Goal: Task Accomplishment & Management: Use online tool/utility

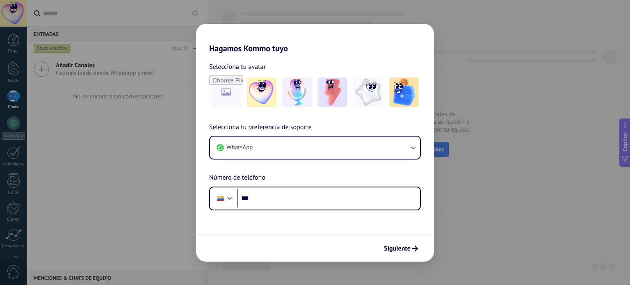
click at [301, 214] on form "Selecciona tu avatar Selecciona tu preferencia de soporte WhatsApp Número de te…" at bounding box center [315, 157] width 238 height 208
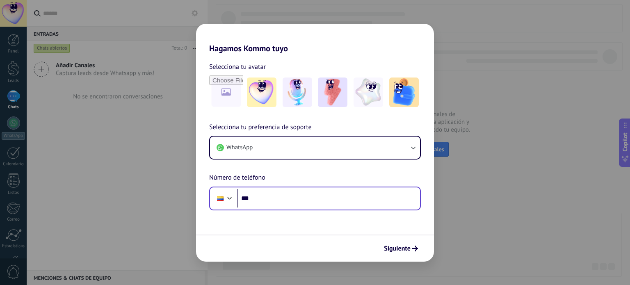
click at [303, 206] on div "Phone ***" at bounding box center [315, 199] width 212 height 24
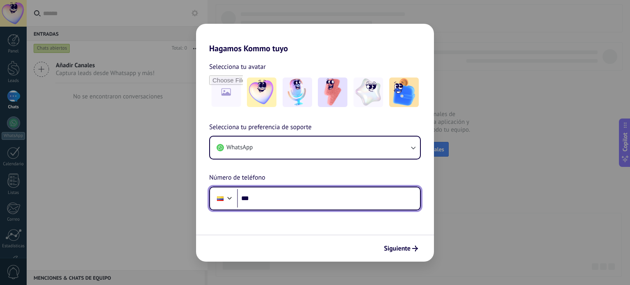
click at [303, 201] on input "***" at bounding box center [328, 198] width 183 height 19
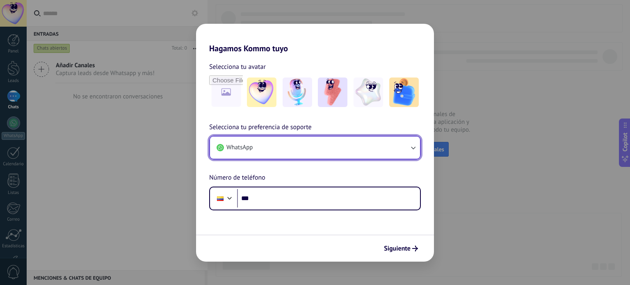
click at [314, 154] on button "WhatsApp" at bounding box center [315, 148] width 210 height 22
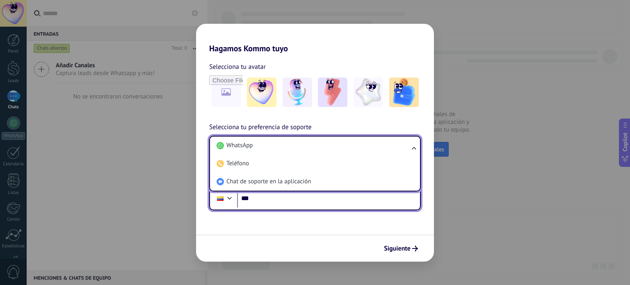
click at [303, 204] on input "***" at bounding box center [328, 198] width 183 height 19
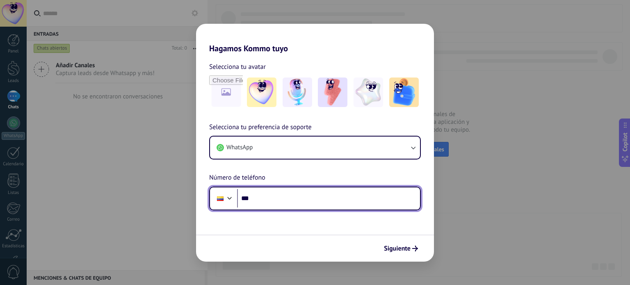
click at [307, 203] on input "***" at bounding box center [328, 198] width 183 height 19
paste input "**********"
click at [264, 199] on input "**********" at bounding box center [328, 198] width 183 height 19
click at [267, 201] on input "**********" at bounding box center [328, 198] width 183 height 19
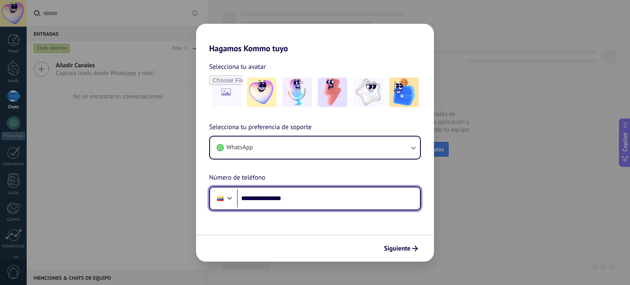
click at [281, 200] on input "**********" at bounding box center [328, 198] width 183 height 19
click at [276, 201] on input "**********" at bounding box center [328, 198] width 183 height 19
click at [281, 201] on input "**********" at bounding box center [328, 198] width 183 height 19
click at [279, 201] on input "**********" at bounding box center [328, 198] width 183 height 19
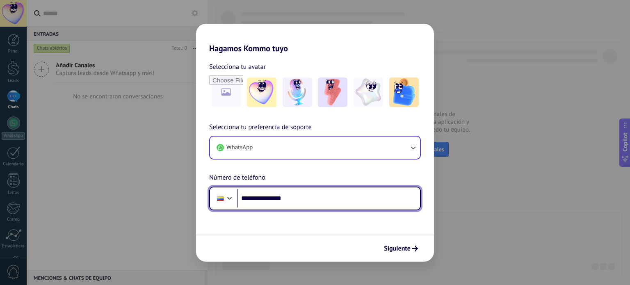
type input "**********"
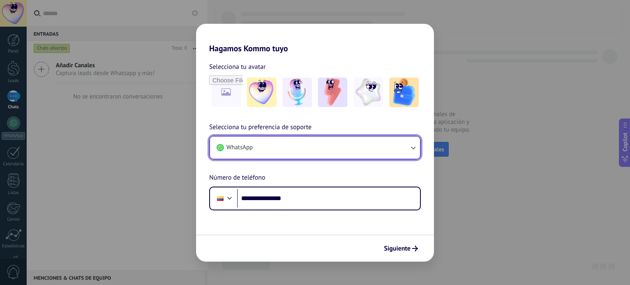
click at [284, 144] on button "WhatsApp" at bounding box center [315, 148] width 210 height 22
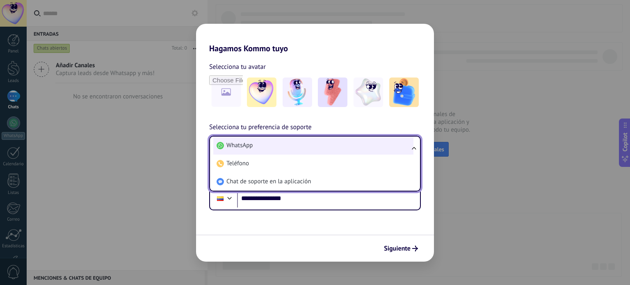
click at [284, 144] on li "WhatsApp" at bounding box center [313, 146] width 200 height 18
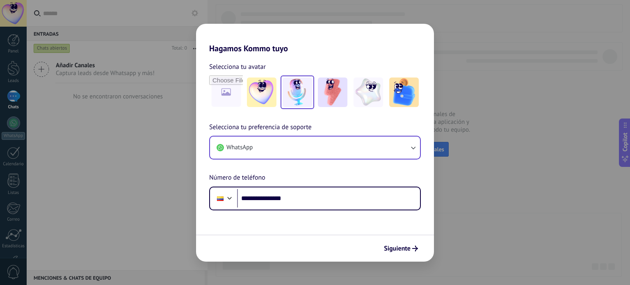
click at [284, 93] on img at bounding box center [298, 93] width 30 height 30
click at [408, 251] on span "Siguiente" at bounding box center [397, 249] width 27 height 6
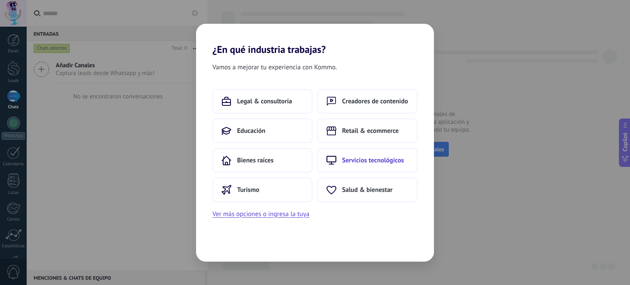
click at [400, 167] on button "Servicios tecnológicos" at bounding box center [367, 160] width 100 height 25
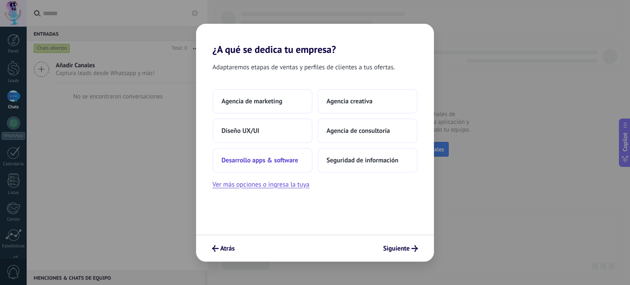
click at [266, 152] on button "Desarrollo apps & software" at bounding box center [262, 160] width 100 height 25
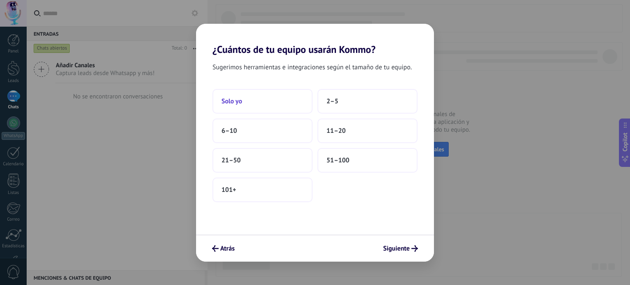
click at [265, 107] on button "Solo yo" at bounding box center [262, 101] width 100 height 25
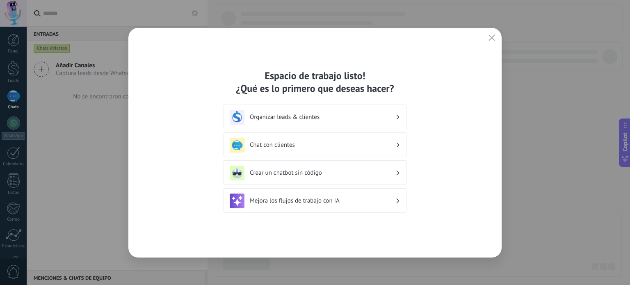
click at [308, 141] on h3 "Chat con clientes" at bounding box center [323, 145] width 146 height 8
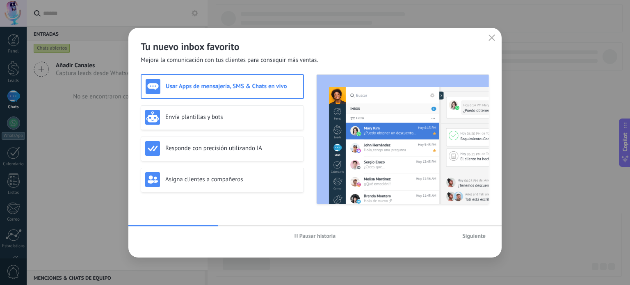
click at [466, 235] on span "Siguiente" at bounding box center [473, 236] width 23 height 6
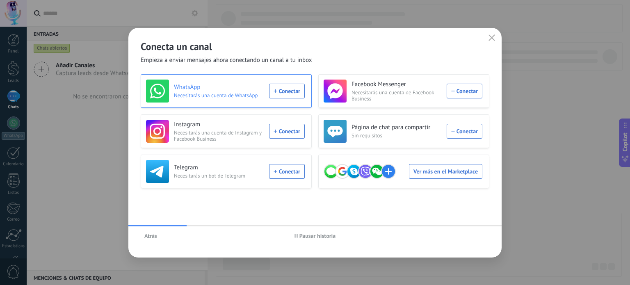
click at [290, 94] on div "WhatsApp Necesitarás una cuenta de WhatsApp Conectar" at bounding box center [225, 91] width 159 height 23
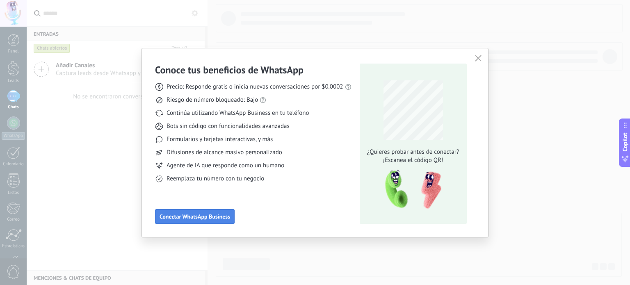
click at [208, 219] on span "Conectar WhatsApp Business" at bounding box center [195, 217] width 71 height 6
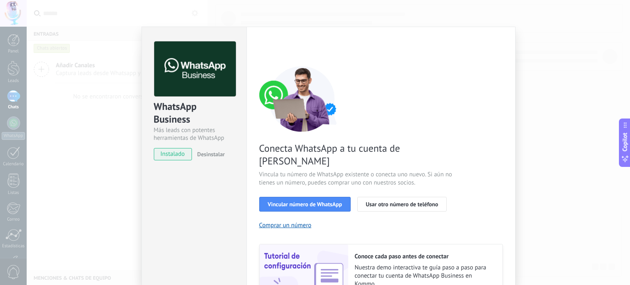
click at [561, 88] on div "WhatsApp Business Más leads con potentes herramientas de WhatsApp instalado Des…" at bounding box center [328, 142] width 603 height 285
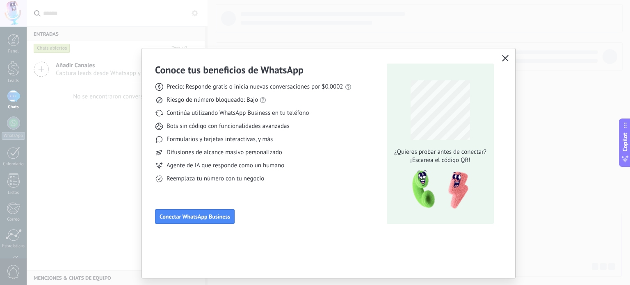
click at [504, 61] on icon "button" at bounding box center [505, 58] width 7 height 7
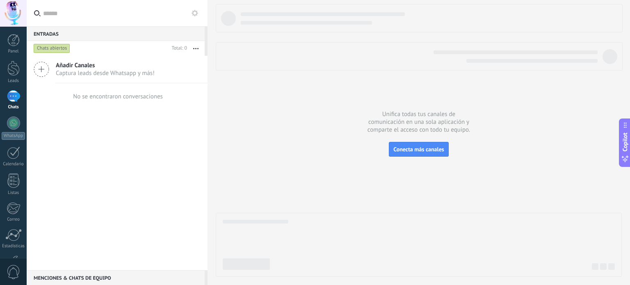
scroll to position [56, 0]
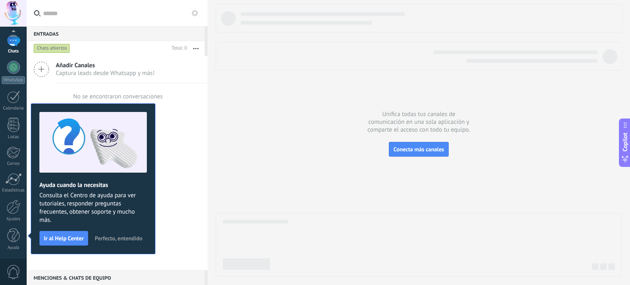
click at [113, 235] on span "Perfecto, entendido" at bounding box center [119, 238] width 48 height 6
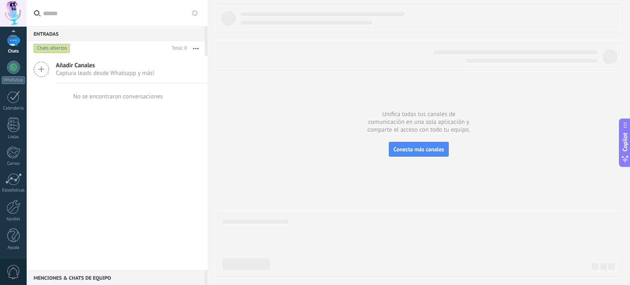
click at [12, 269] on span "0" at bounding box center [14, 272] width 14 height 14
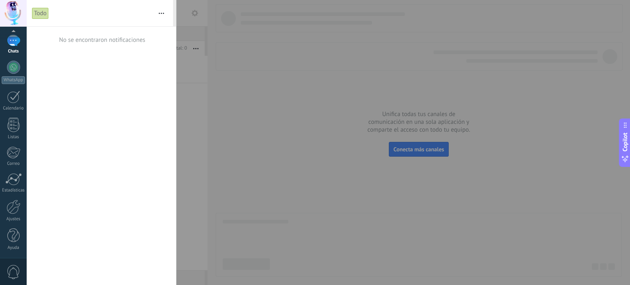
scroll to position [0, 0]
click at [269, 60] on div at bounding box center [315, 142] width 630 height 285
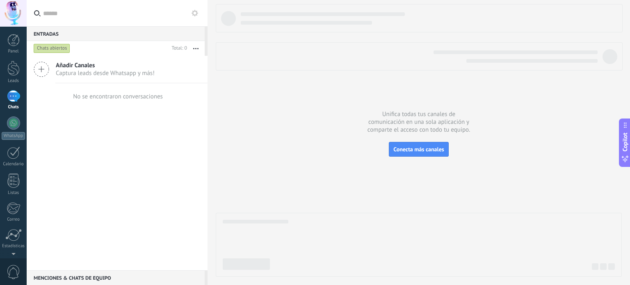
click at [80, 73] on span "Captura leads desde Whatsapp y más!" at bounding box center [105, 73] width 99 height 8
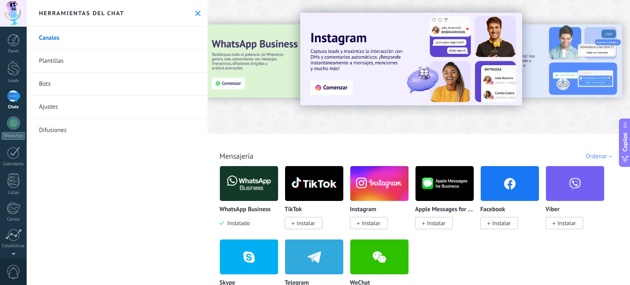
click at [87, 65] on link "Plantillas" at bounding box center [117, 61] width 181 height 23
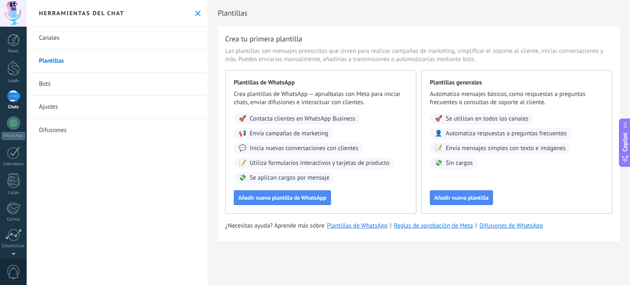
click at [72, 87] on link "Bots" at bounding box center [117, 84] width 181 height 23
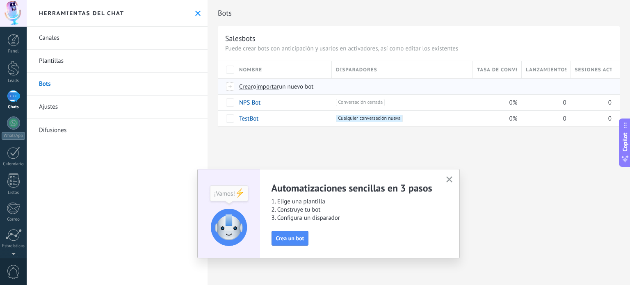
click at [248, 86] on span "Crear" at bounding box center [246, 87] width 14 height 8
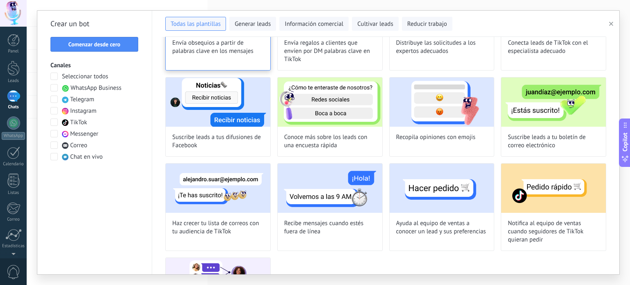
scroll to position [406, 0]
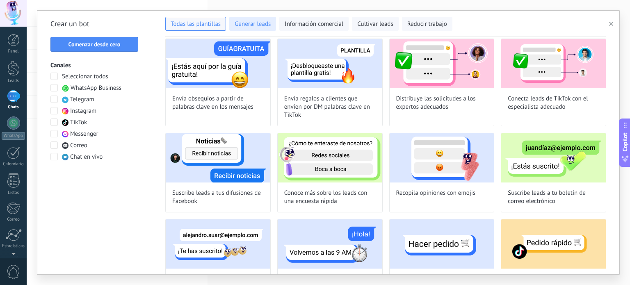
click at [263, 27] on span "Generar leads" at bounding box center [253, 24] width 36 height 8
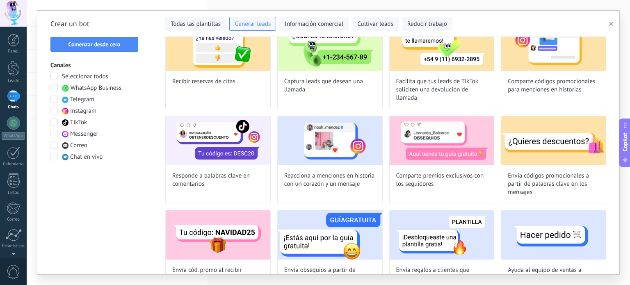
scroll to position [0, 0]
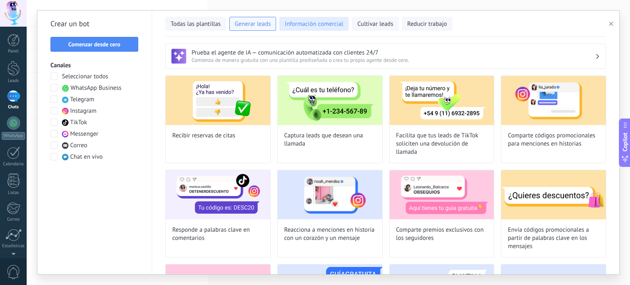
click at [336, 25] on span "Información comercial" at bounding box center [314, 24] width 59 height 8
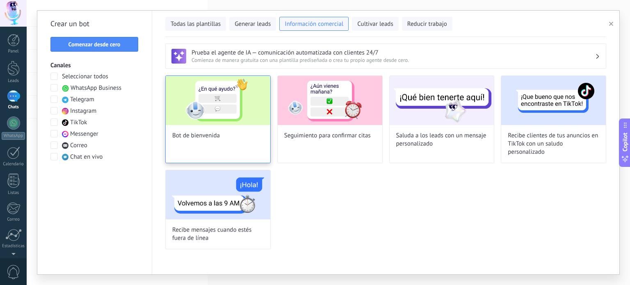
click at [206, 116] on img at bounding box center [218, 100] width 105 height 49
type input "**********"
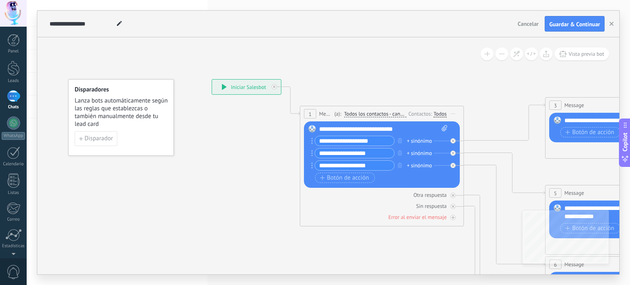
click at [363, 141] on input "**********" at bounding box center [354, 140] width 79 height 9
click at [376, 141] on input "**********" at bounding box center [354, 140] width 79 height 9
drag, startPoint x: 380, startPoint y: 141, endPoint x: 294, endPoint y: 141, distance: 86.1
click at [212, 79] on div "**********" at bounding box center [212, 79] width 0 height 0
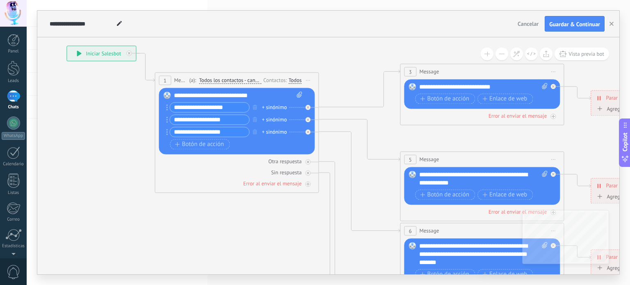
drag, startPoint x: 495, startPoint y: 148, endPoint x: 349, endPoint y: 114, distance: 149.4
click at [349, 114] on icon at bounding box center [500, 255] width 1278 height 828
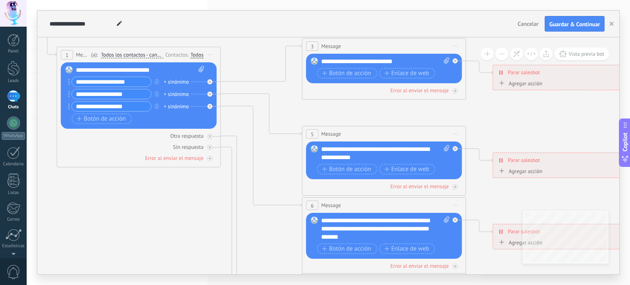
drag, startPoint x: 457, startPoint y: 128, endPoint x: 352, endPoint y: 101, distance: 108.4
click at [352, 101] on icon at bounding box center [402, 229] width 1278 height 828
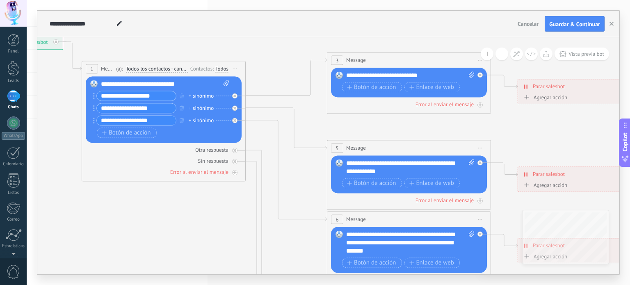
drag, startPoint x: 349, startPoint y: 105, endPoint x: 381, endPoint y: 121, distance: 35.8
click at [381, 121] on icon at bounding box center [427, 243] width 1278 height 828
drag, startPoint x: 425, startPoint y: 113, endPoint x: 329, endPoint y: 58, distance: 110.6
click at [329, 58] on div "3 Message ******* (a): Todos los contactos - canales seleccionados Todos los co…" at bounding box center [409, 83] width 164 height 62
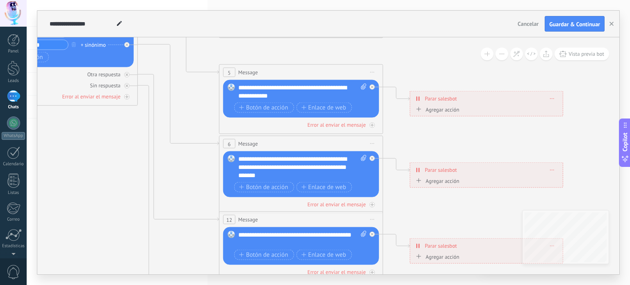
drag, startPoint x: 321, startPoint y: 103, endPoint x: 212, endPoint y: 24, distance: 134.8
click at [212, 24] on div "**********" at bounding box center [328, 143] width 582 height 264
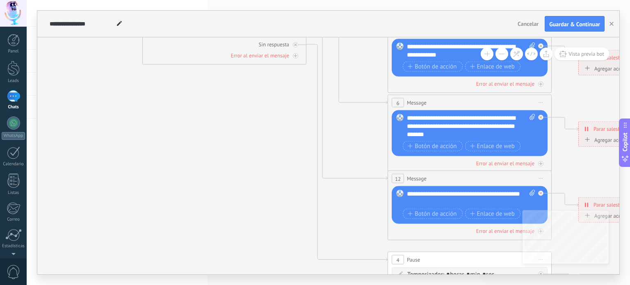
drag, startPoint x: 458, startPoint y: 218, endPoint x: 622, endPoint y: 267, distance: 171.6
click at [630, 256] on div "**********" at bounding box center [328, 142] width 603 height 285
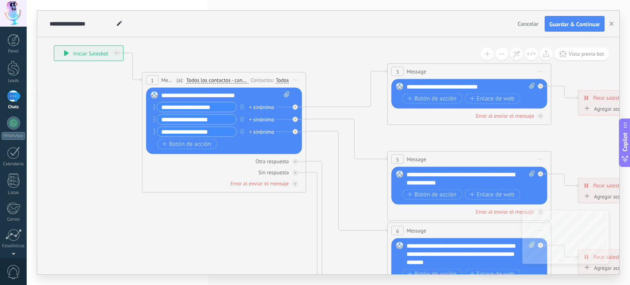
drag, startPoint x: 364, startPoint y: 173, endPoint x: 363, endPoint y: 238, distance: 65.2
click at [363, 238] on icon at bounding box center [488, 254] width 1278 height 828
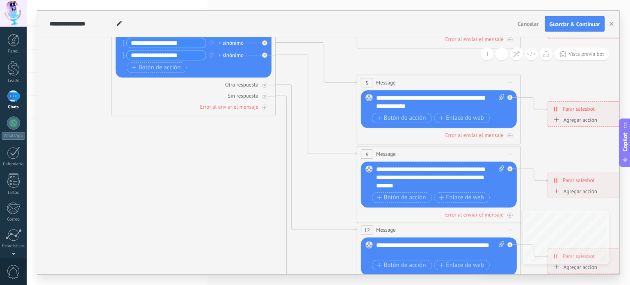
drag, startPoint x: 363, startPoint y: 214, endPoint x: 333, endPoint y: 88, distance: 130.2
click at [333, 107] on icon at bounding box center [457, 178] width 1278 height 828
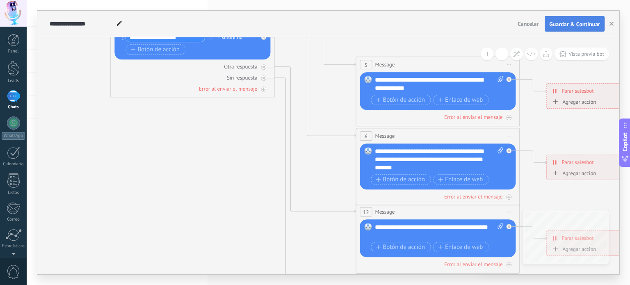
click at [573, 23] on span "Guardar & Continuar" at bounding box center [574, 24] width 51 height 6
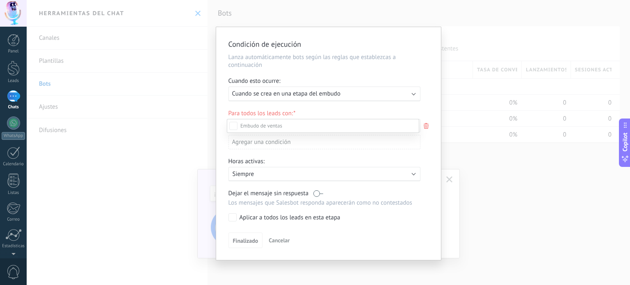
click at [0, 0] on label "Contacto inicial" at bounding box center [0, 0] width 0 height 0
click at [247, 237] on div "Incoming leads Contacto inicial Negociación Debate contractual Discusión de con…" at bounding box center [323, 201] width 192 height 165
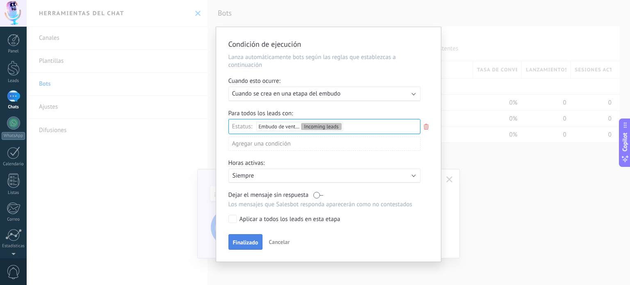
click at [247, 240] on span "Finalizado" at bounding box center [245, 243] width 25 height 6
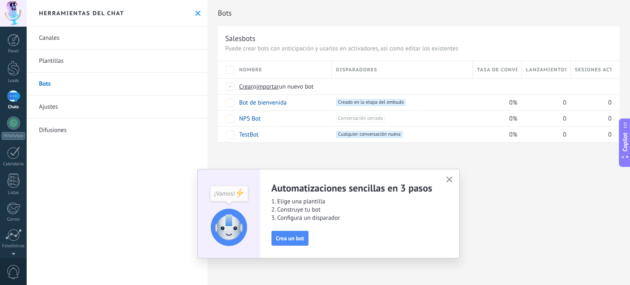
click at [12, 93] on div at bounding box center [13, 96] width 13 height 12
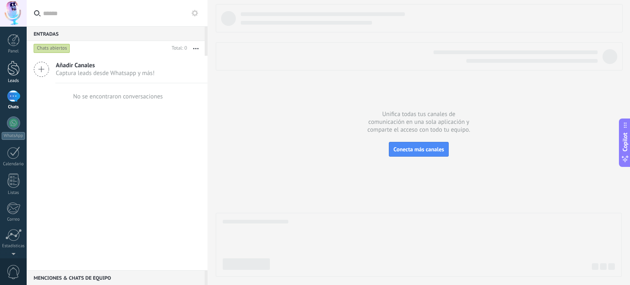
click at [10, 75] on div at bounding box center [13, 68] width 12 height 15
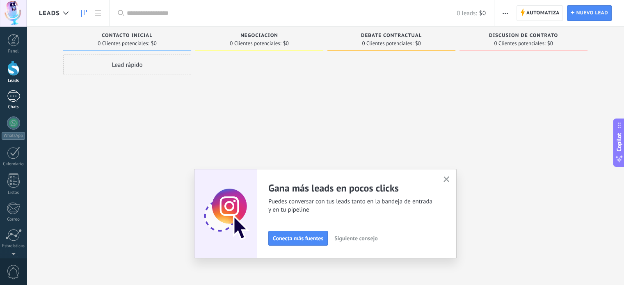
click at [13, 95] on div at bounding box center [13, 96] width 13 height 12
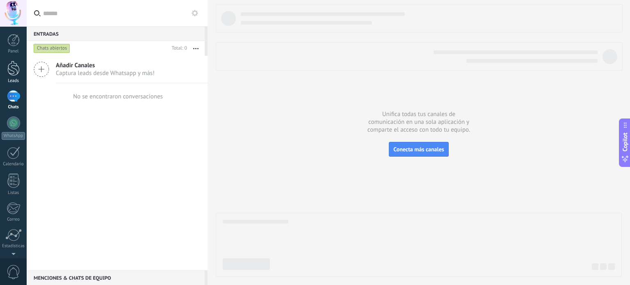
click at [13, 65] on div at bounding box center [13, 68] width 12 height 15
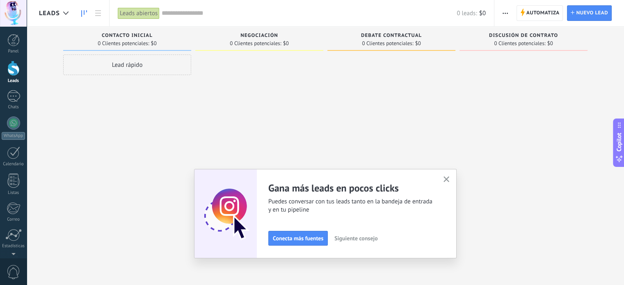
click at [456, 180] on div "Gana más leads en pocos clicks Puedes conversar con tus leads tanto en la bande…" at bounding box center [325, 213] width 262 height 89
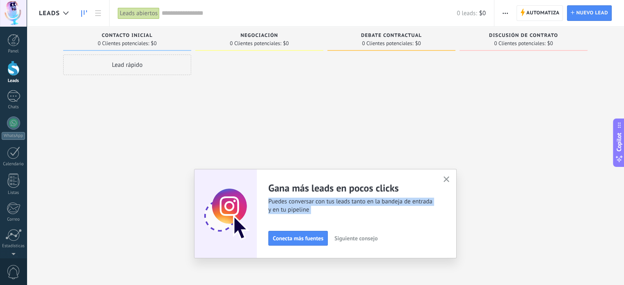
click at [450, 180] on div "Gana más leads en pocos clicks Puedes conversar con tus leads tanto en la bande…" at bounding box center [325, 213] width 262 height 89
click at [23, 101] on link "Chats" at bounding box center [13, 100] width 27 height 20
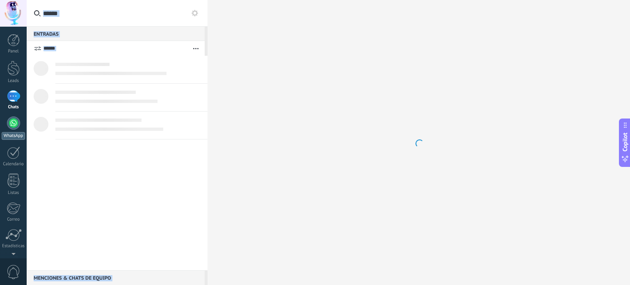
click at [21, 134] on div "WhatsApp" at bounding box center [13, 136] width 23 height 8
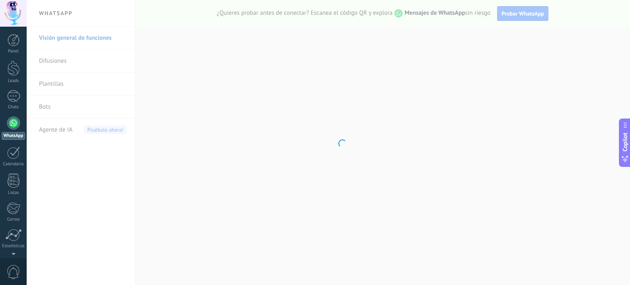
click at [248, 123] on body ".abecls-1,.abecls-2{fill-rule:evenodd}.abecls-2{fill:#fff} .abhcls-1{fill:none}…" at bounding box center [315, 142] width 630 height 285
click at [16, 100] on div at bounding box center [13, 96] width 13 height 12
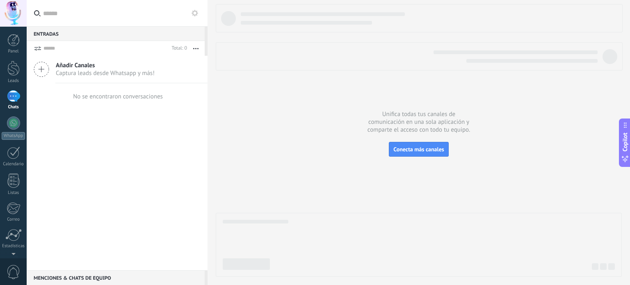
click at [62, 63] on span "Añadir Canales" at bounding box center [105, 66] width 99 height 8
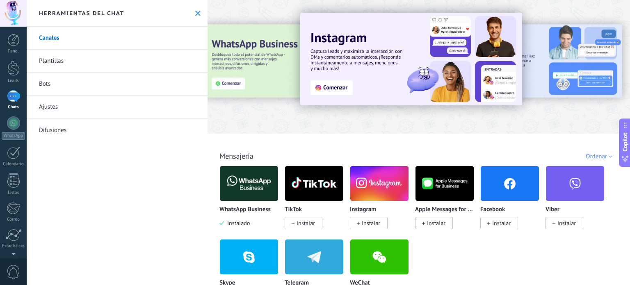
click at [58, 82] on link "Bots" at bounding box center [117, 84] width 181 height 23
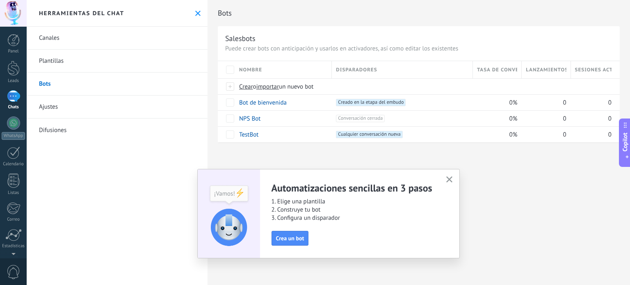
click at [195, 14] on icon at bounding box center [197, 13] width 5 height 5
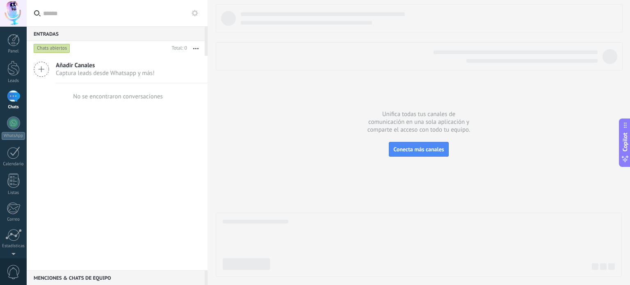
click at [110, 69] on span "Captura leads desde Whatsapp y más!" at bounding box center [105, 73] width 99 height 8
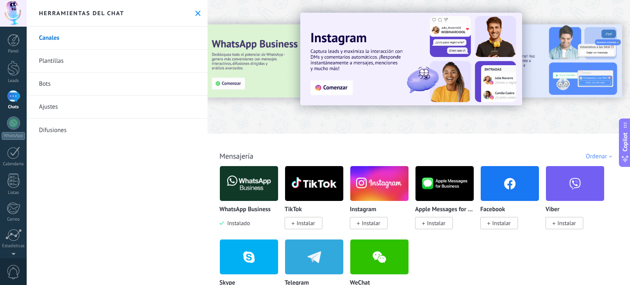
scroll to position [41, 0]
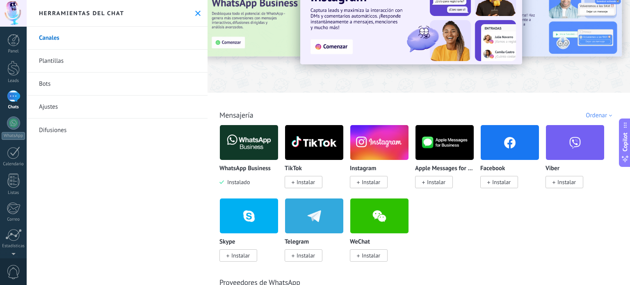
click at [136, 84] on link "Bots" at bounding box center [117, 84] width 181 height 23
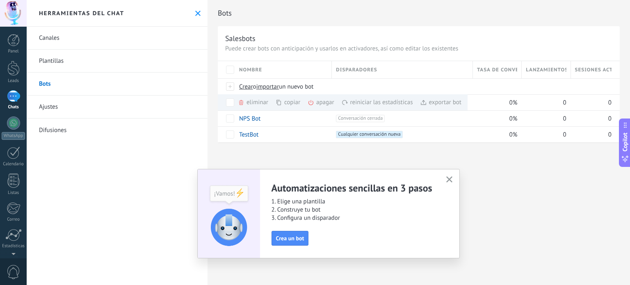
click at [450, 183] on span "button" at bounding box center [449, 179] width 6 height 7
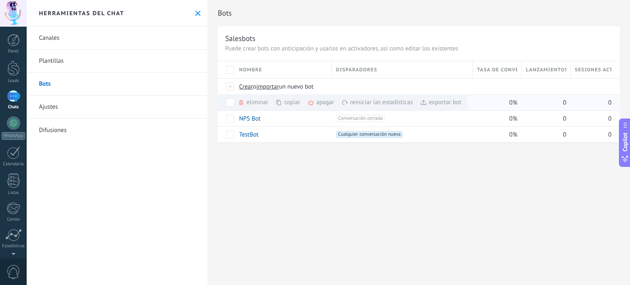
click at [446, 101] on div "exportar bot màs" at bounding box center [440, 102] width 41 height 16
click at [245, 181] on div "Bots Salesbots Puede crear bots con anticipación y usarlos en activadores, así …" at bounding box center [419, 142] width 422 height 285
click at [17, 71] on div at bounding box center [13, 68] width 12 height 15
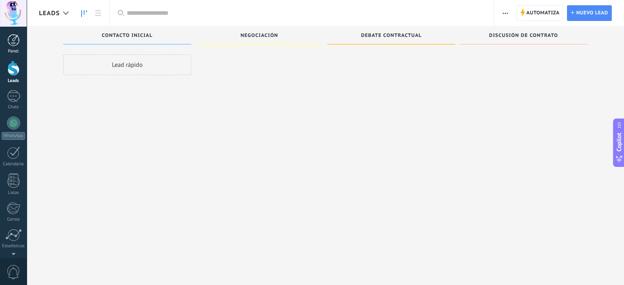
click at [11, 41] on div at bounding box center [13, 40] width 12 height 12
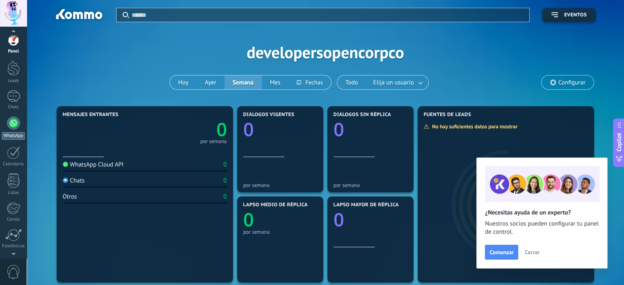
click at [10, 125] on div at bounding box center [13, 122] width 13 height 13
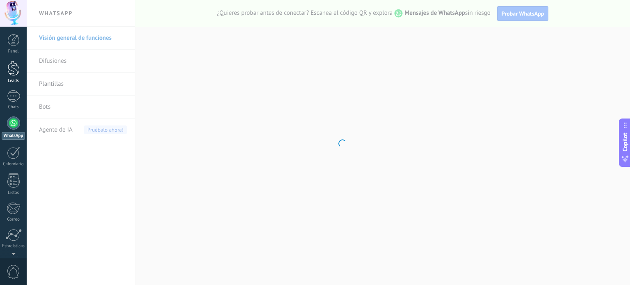
click at [16, 62] on div at bounding box center [13, 68] width 12 height 15
click at [14, 42] on div at bounding box center [13, 40] width 12 height 12
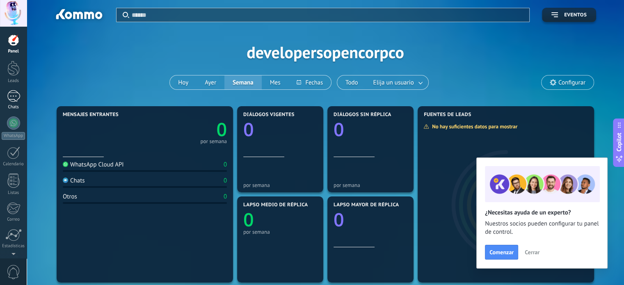
click at [16, 108] on div "Chats" at bounding box center [14, 107] width 24 height 5
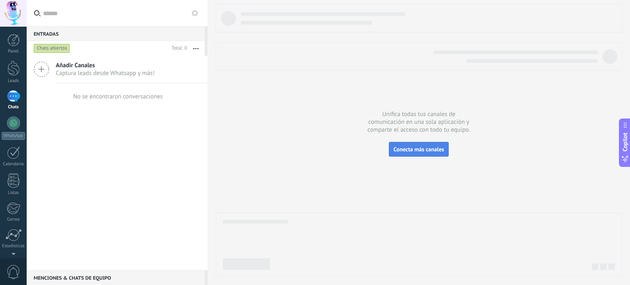
click at [410, 147] on span "Conecta más canales" at bounding box center [418, 149] width 50 height 7
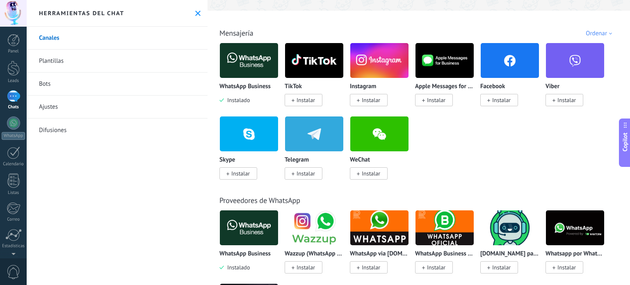
scroll to position [123, 0]
click at [241, 63] on img at bounding box center [249, 61] width 58 height 40
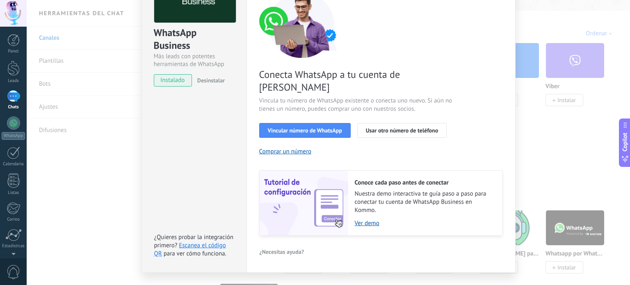
scroll to position [79, 0]
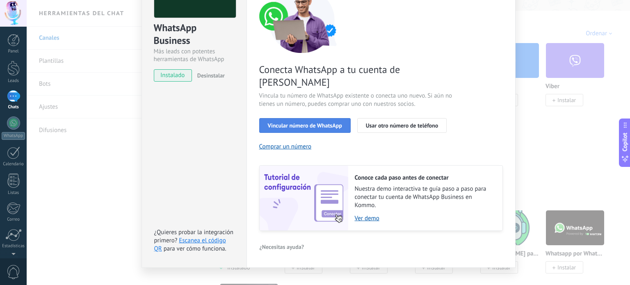
click at [332, 123] on span "Vincular número de WhatsApp" at bounding box center [305, 126] width 74 height 6
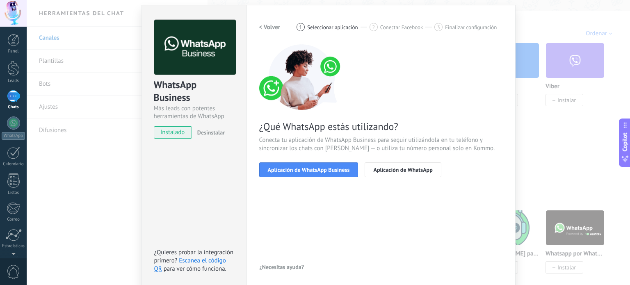
scroll to position [0, 0]
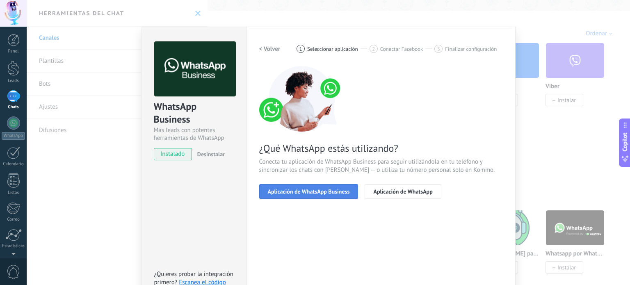
click at [313, 192] on span "Aplicación de WhatsApp Business" at bounding box center [309, 192] width 82 height 6
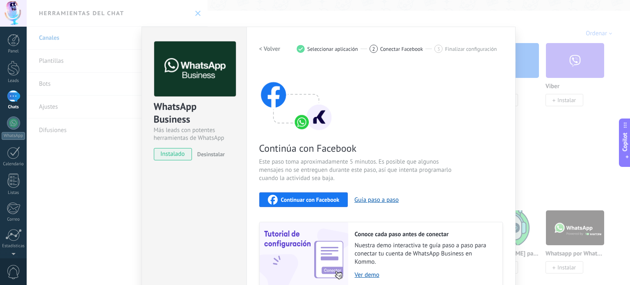
click at [180, 157] on span "instalado" at bounding box center [172, 154] width 37 height 12
click at [267, 47] on h2 "< Volver" at bounding box center [269, 49] width 21 height 8
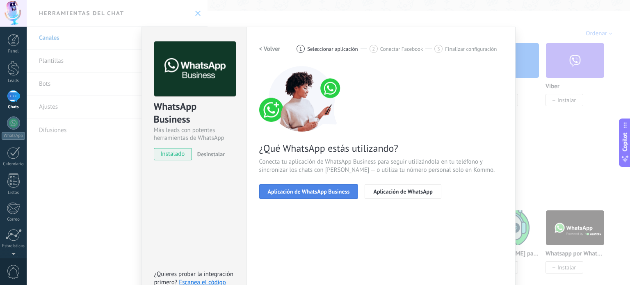
click at [341, 189] on span "Aplicación de WhatsApp Business" at bounding box center [309, 192] width 82 height 6
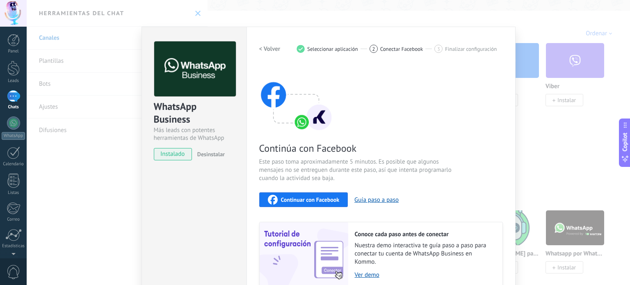
click at [445, 48] on span "Finalizar configuración" at bounding box center [471, 49] width 52 height 6
click at [404, 54] on div "< Volver 1 Seleccionar aplicación 2 Conectar Facebook 3 Finalizar configuración" at bounding box center [381, 48] width 244 height 15
click at [404, 50] on span "Conectar Facebook" at bounding box center [401, 49] width 43 height 6
click at [328, 195] on div "Continuar con Facebook" at bounding box center [304, 200] width 72 height 10
click at [270, 51] on h2 "< Volver" at bounding box center [269, 49] width 21 height 8
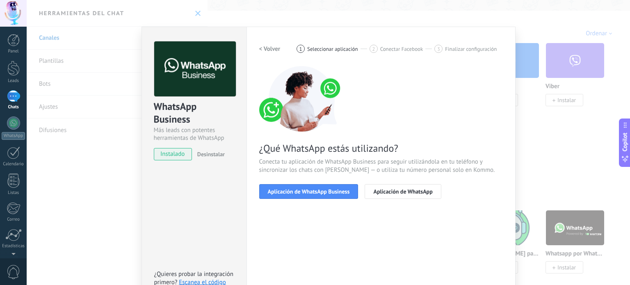
click at [270, 50] on h2 "< Volver" at bounding box center [269, 49] width 21 height 8
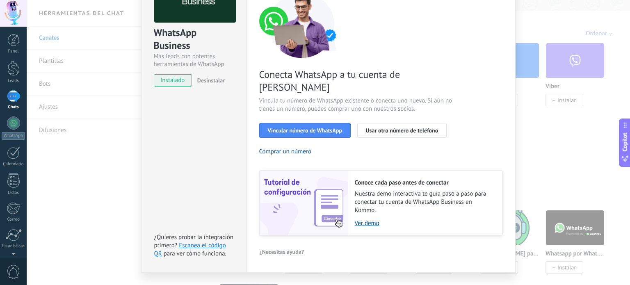
scroll to position [79, 0]
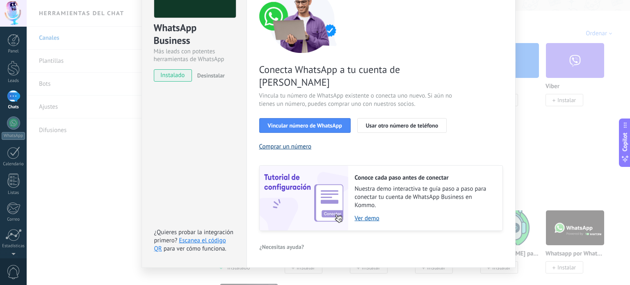
click at [281, 143] on button "Comprar un número" at bounding box center [285, 147] width 52 height 8
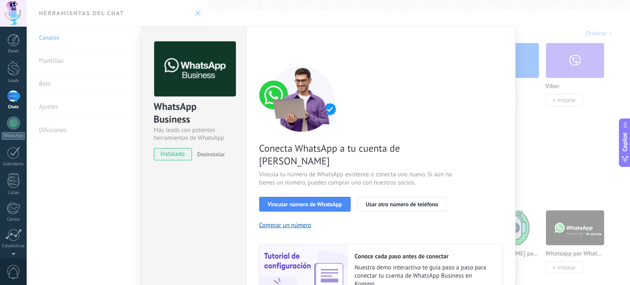
click at [527, 34] on div "WhatsApp Business Más leads con potentes herramientas de WhatsApp instalado Des…" at bounding box center [328, 142] width 603 height 285
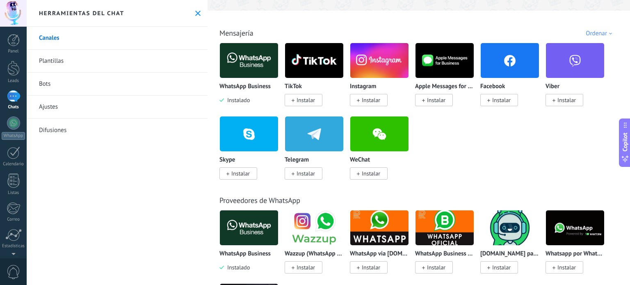
click at [77, 111] on link "Ajustes" at bounding box center [117, 107] width 181 height 23
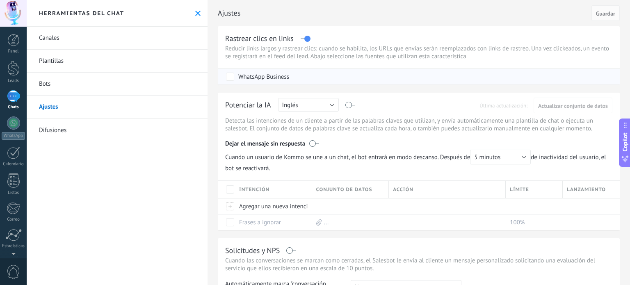
click at [317, 73] on div "WhatsApp Business" at bounding box center [420, 77] width 388 height 16
click at [315, 79] on div "WhatsApp Business" at bounding box center [420, 77] width 388 height 16
click at [314, 115] on div "Potenciar la IA Rusa Inglés Español Portugués Indonesio Turco Inglés Última act…" at bounding box center [419, 161] width 402 height 137
click at [321, 106] on button "Inglés" at bounding box center [308, 105] width 61 height 14
click at [319, 134] on span "Español" at bounding box center [304, 134] width 63 height 8
